Goal: Check status

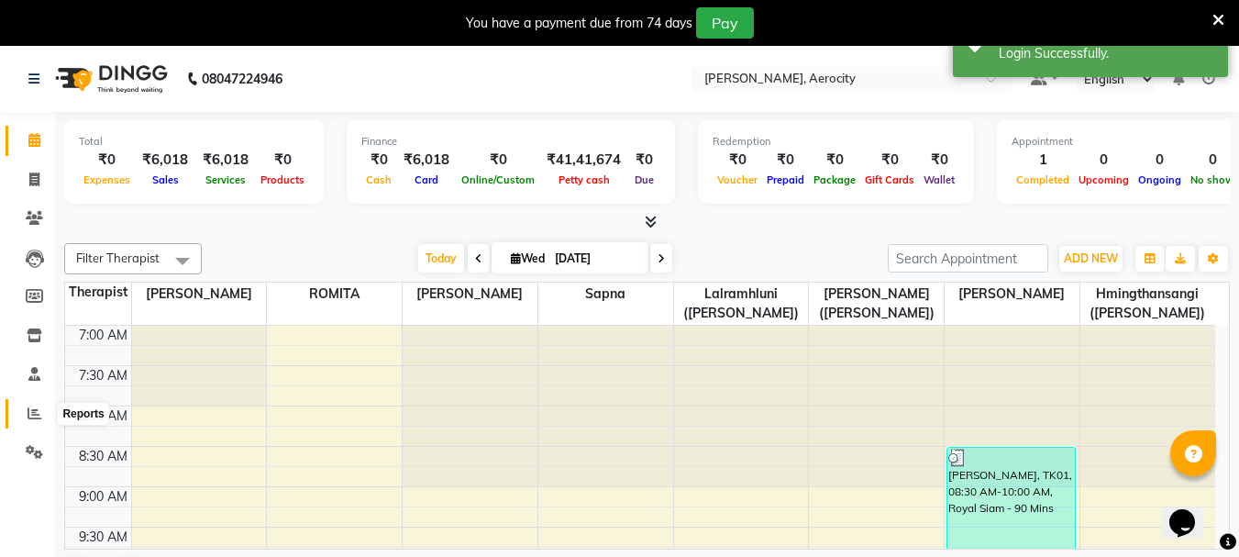
click at [47, 416] on span at bounding box center [34, 413] width 32 height 21
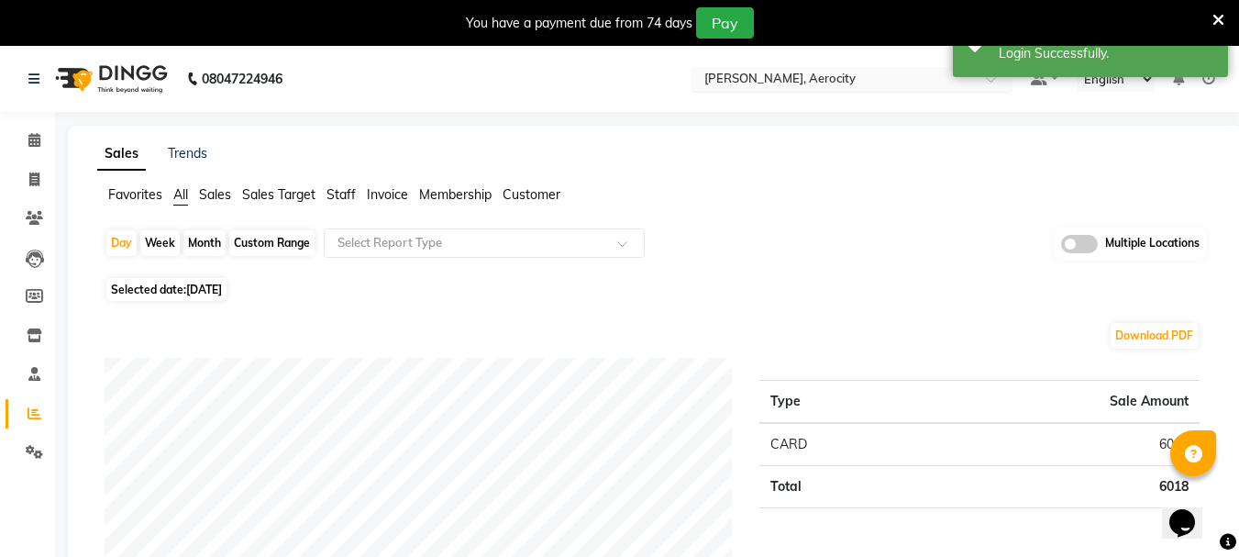
click at [751, 69] on div "Select Location × Zivaya Aloft, Aerocity" at bounding box center [851, 79] width 321 height 25
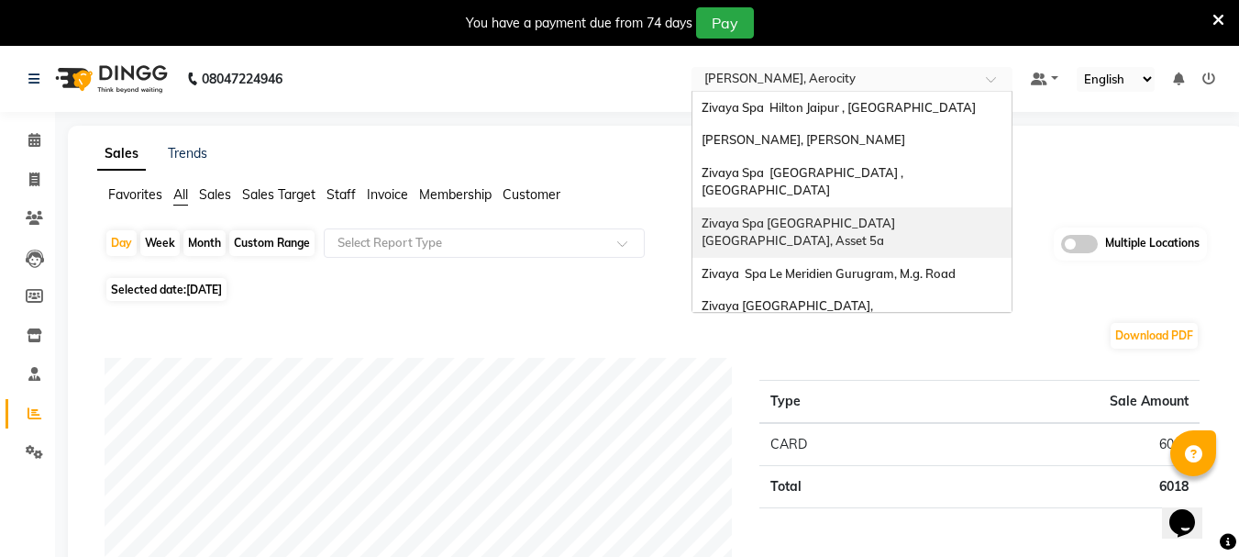
click at [794, 215] on span "Zivaya Spa [GEOGRAPHIC_DATA] [GEOGRAPHIC_DATA], Asset 5a" at bounding box center [800, 231] width 196 height 33
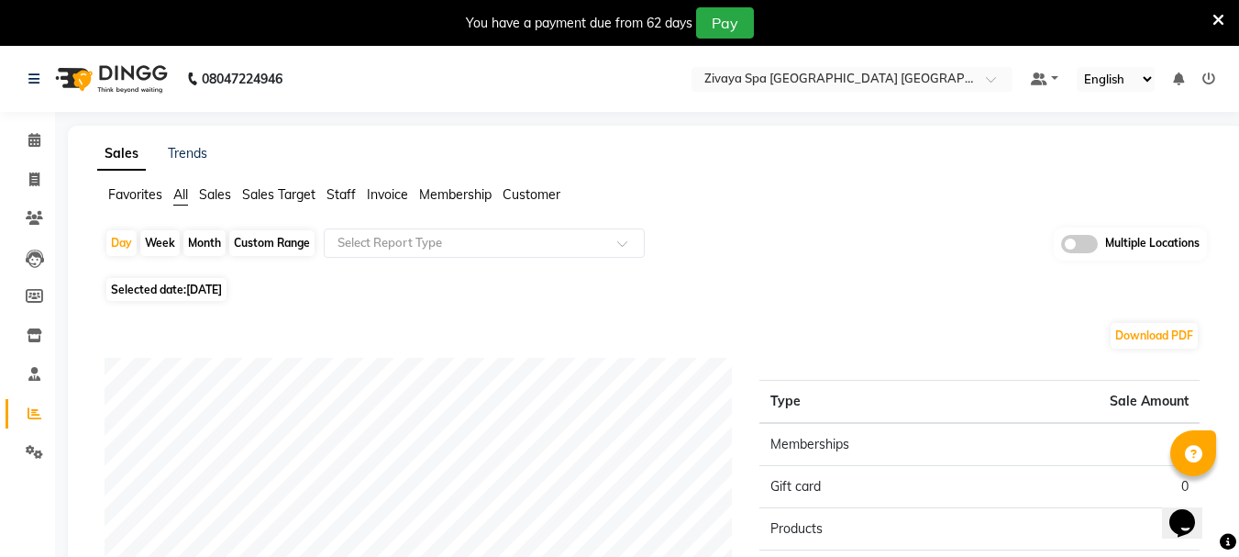
click at [181, 294] on span "Selected date: [DATE]" at bounding box center [166, 289] width 120 height 23
select select "9"
select select "2025"
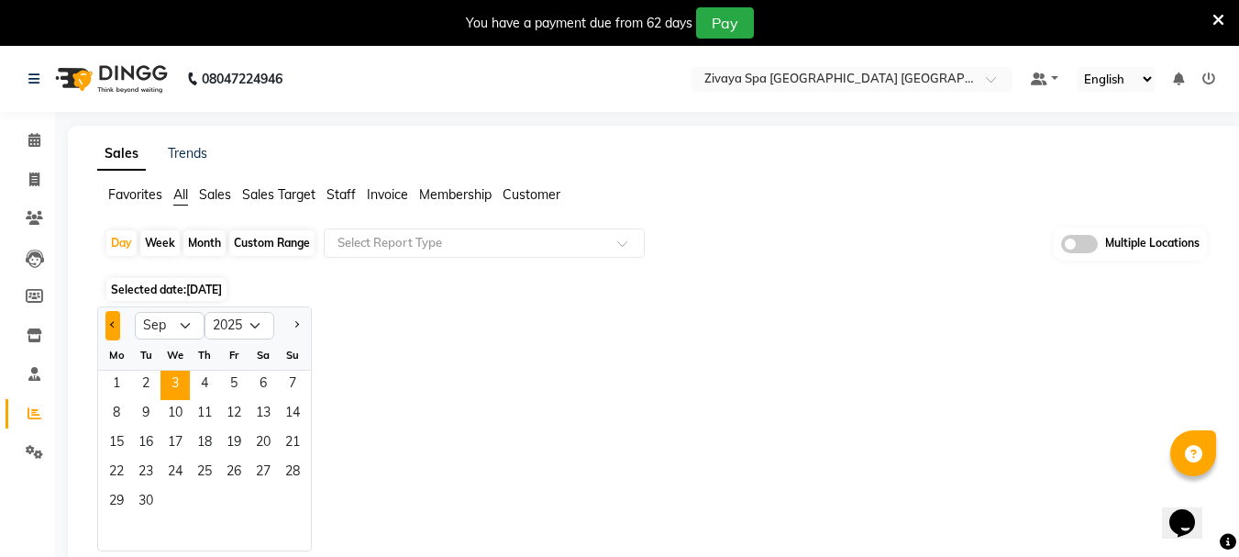
click at [109, 336] on button "Previous month" at bounding box center [112, 325] width 15 height 29
select select "8"
click at [245, 389] on span "1" at bounding box center [233, 384] width 29 height 29
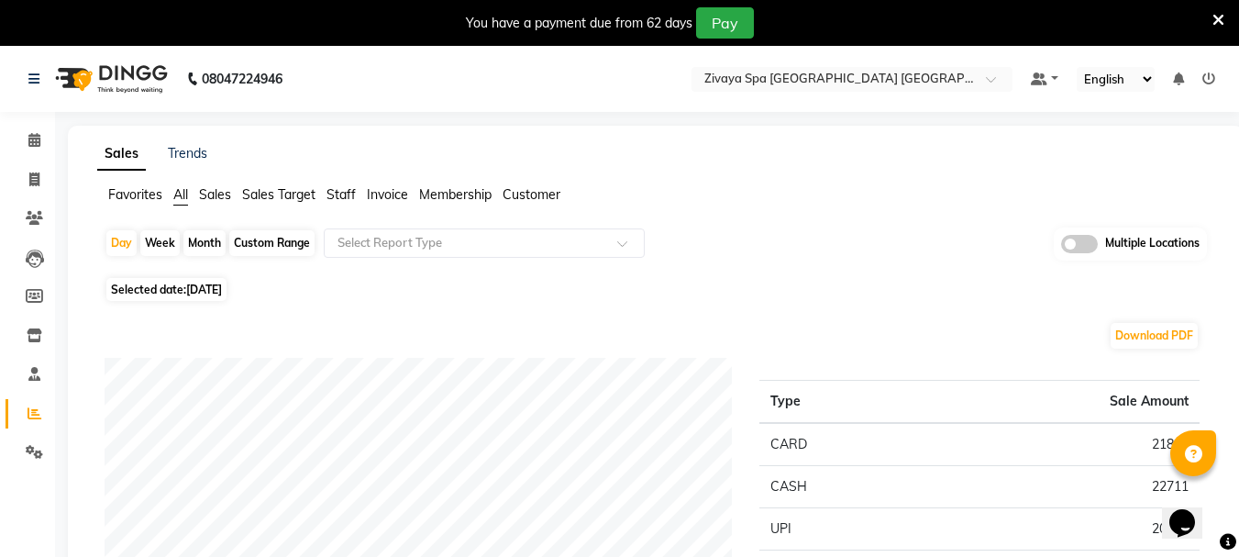
click at [199, 247] on div "Month" at bounding box center [204, 243] width 42 height 26
select select "8"
select select "2025"
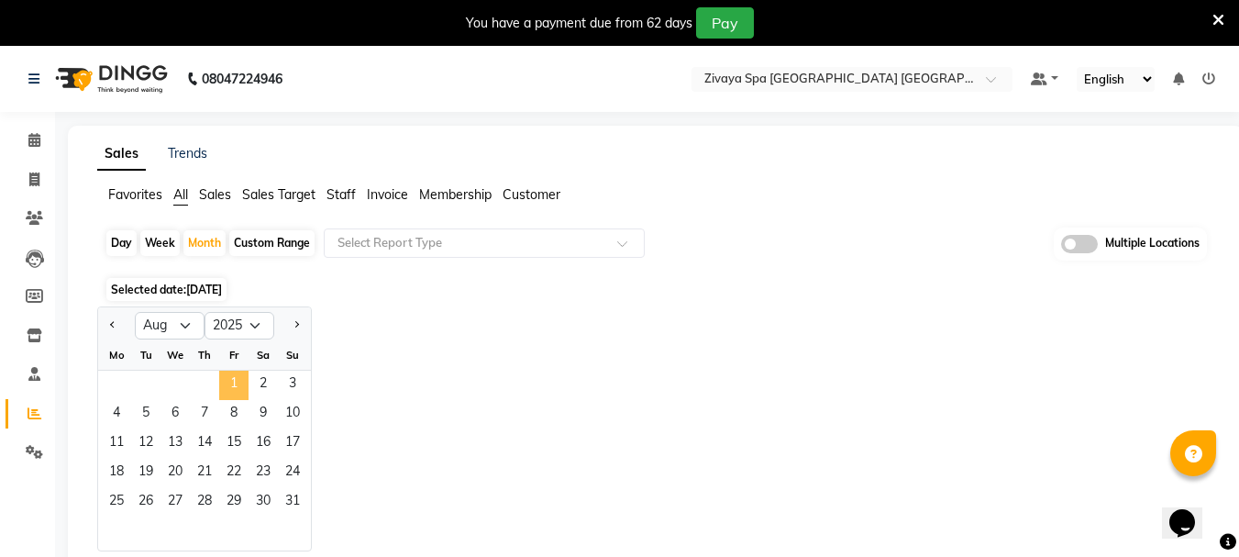
click at [246, 392] on span "1" at bounding box center [233, 384] width 29 height 29
